Goal: Transaction & Acquisition: Purchase product/service

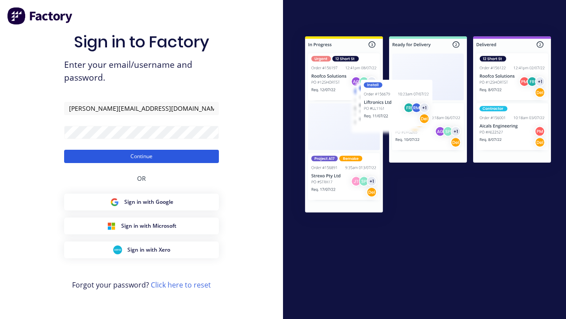
click at [142, 156] on button "Continue" at bounding box center [141, 156] width 155 height 13
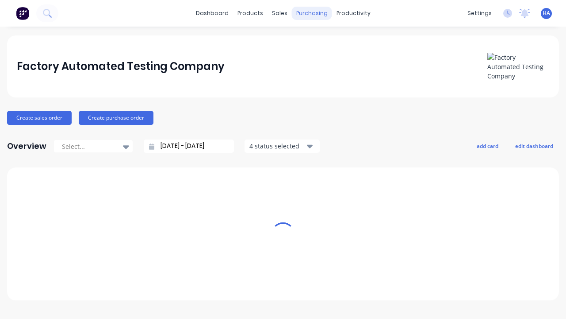
click at [308, 13] on div "purchasing" at bounding box center [312, 13] width 40 height 13
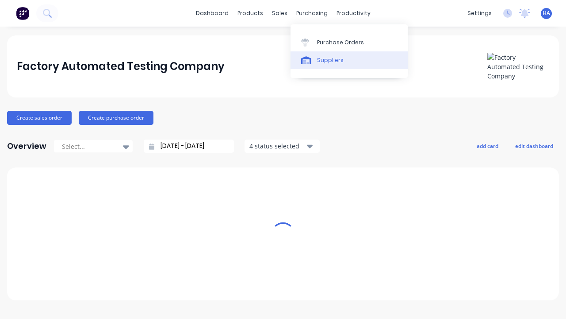
click at [349, 60] on link "Suppliers" at bounding box center [349, 60] width 117 height 18
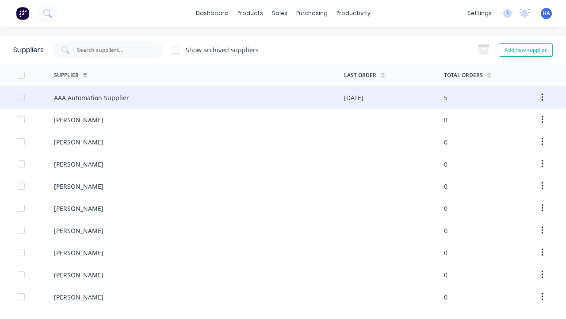
click at [90, 97] on div "AAA Automation Supplier" at bounding box center [91, 97] width 75 height 9
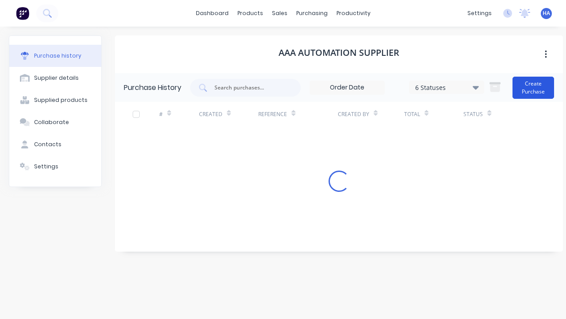
click at [534, 87] on button "Create Purchase" at bounding box center [534, 88] width 42 height 22
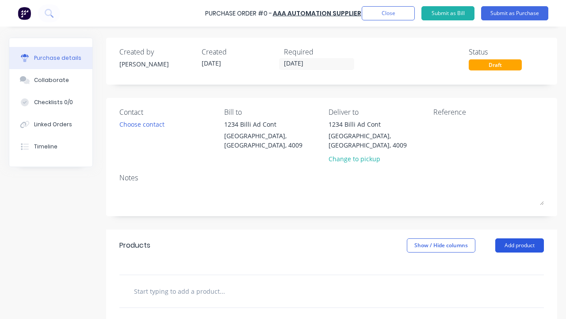
click at [519, 238] on button "Add product" at bounding box center [519, 245] width 49 height 14
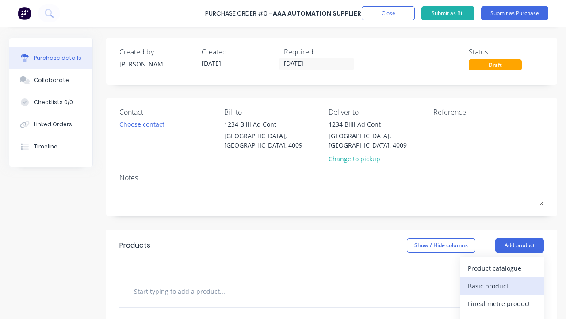
click at [502, 279] on div "Basic product" at bounding box center [502, 285] width 68 height 13
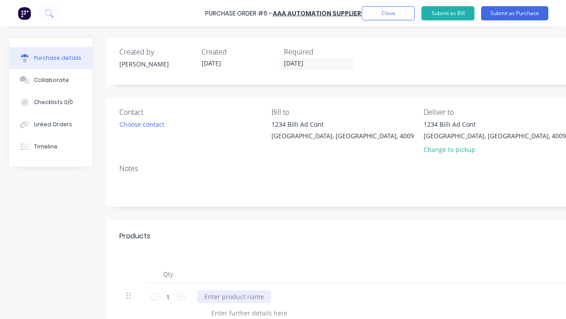
click at [233, 296] on div at bounding box center [234, 296] width 74 height 13
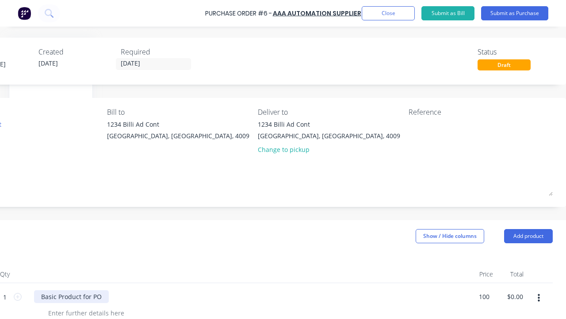
click at [71, 296] on div "Basic Product for PO" at bounding box center [71, 296] width 75 height 13
type input "$100.00"
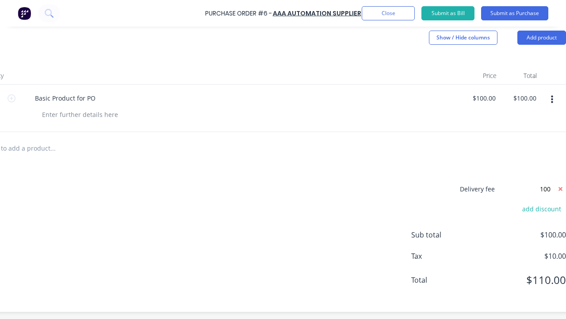
click at [445, 234] on span "Sub total" at bounding box center [444, 234] width 66 height 11
type input "$100.00"
click at [522, 234] on span "$200.00" at bounding box center [522, 234] width 88 height 11
click at [515, 13] on button "Submit as Purchase" at bounding box center [514, 13] width 67 height 14
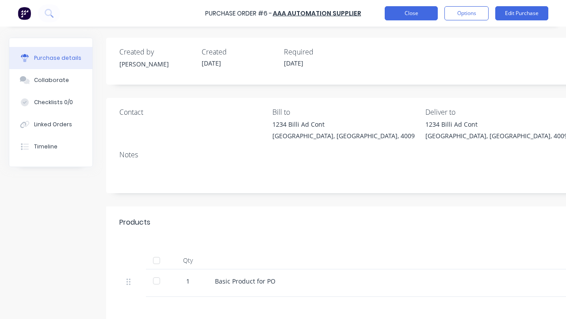
click at [411, 13] on button "Close" at bounding box center [411, 13] width 53 height 14
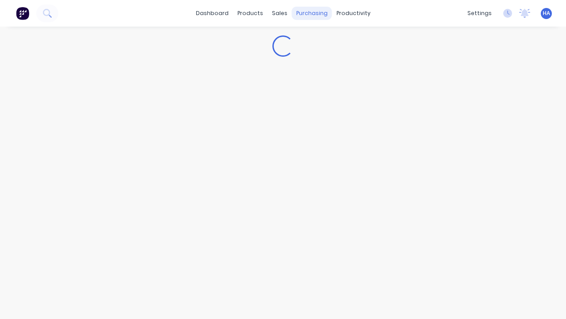
click at [310, 13] on div "purchasing" at bounding box center [312, 13] width 40 height 13
